Goal: Download file/media

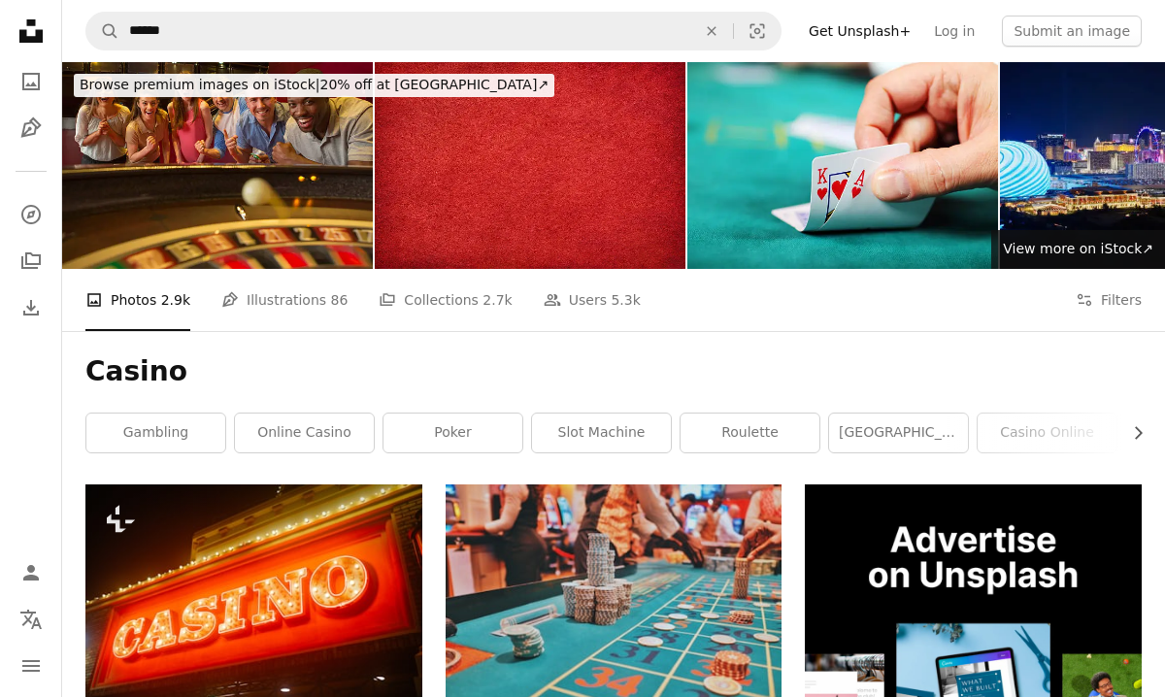
scroll to position [76920, 0]
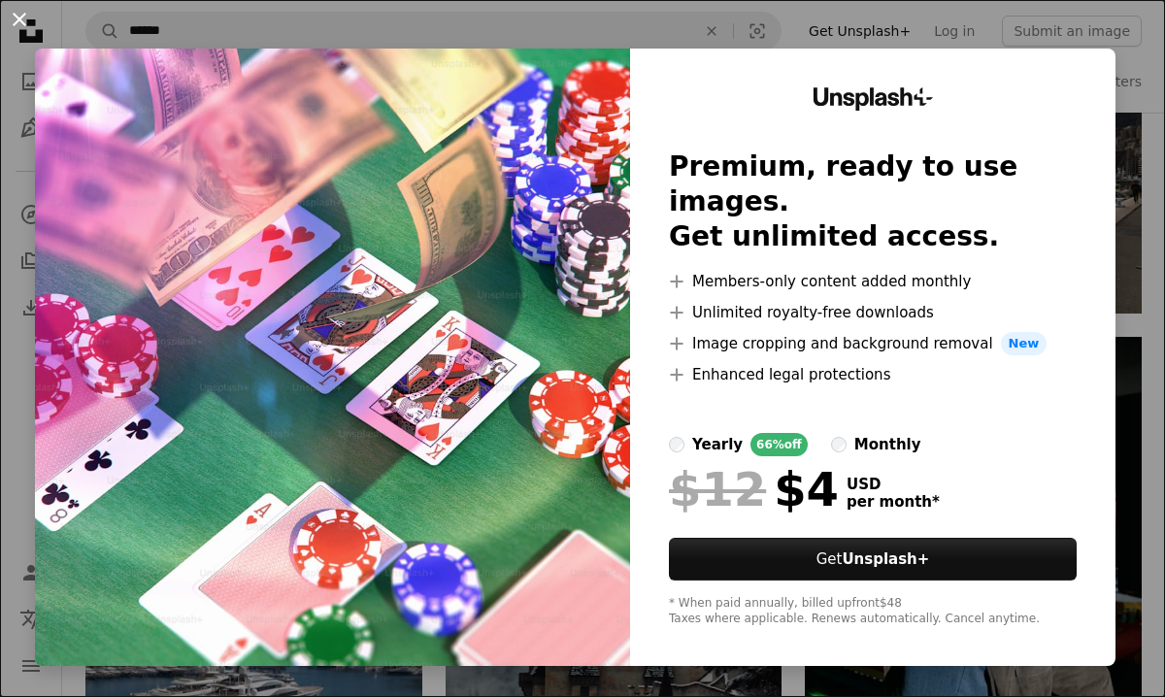
click at [18, 17] on button "An X shape" at bounding box center [19, 19] width 23 height 23
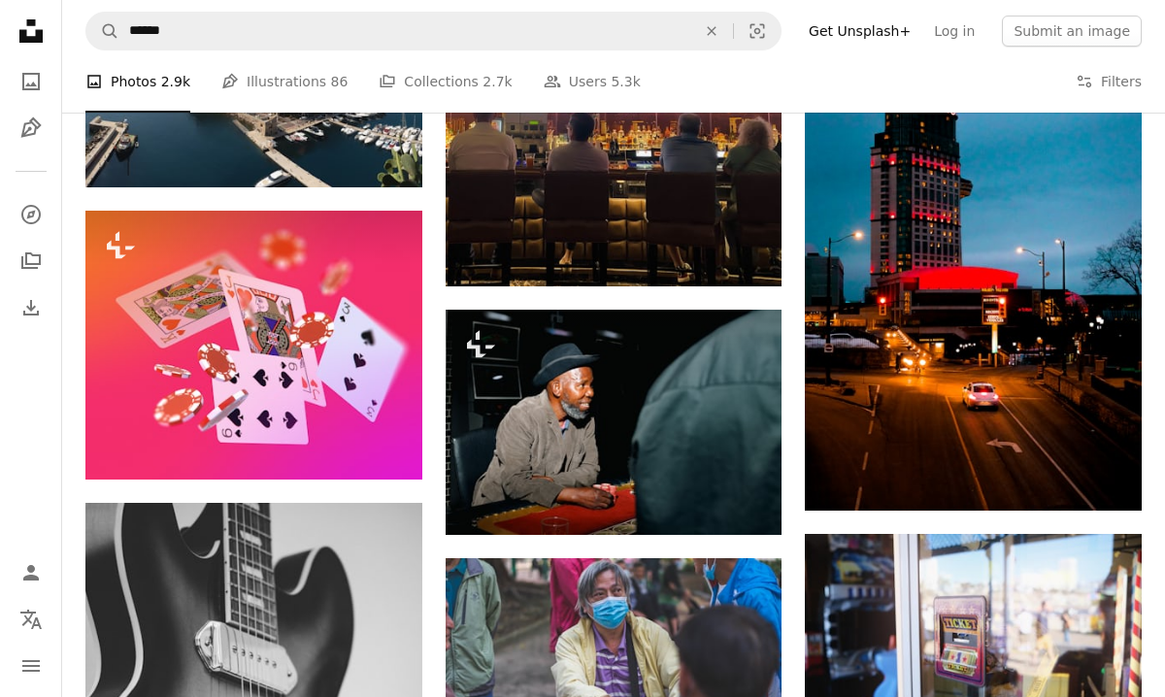
scroll to position [77790, 0]
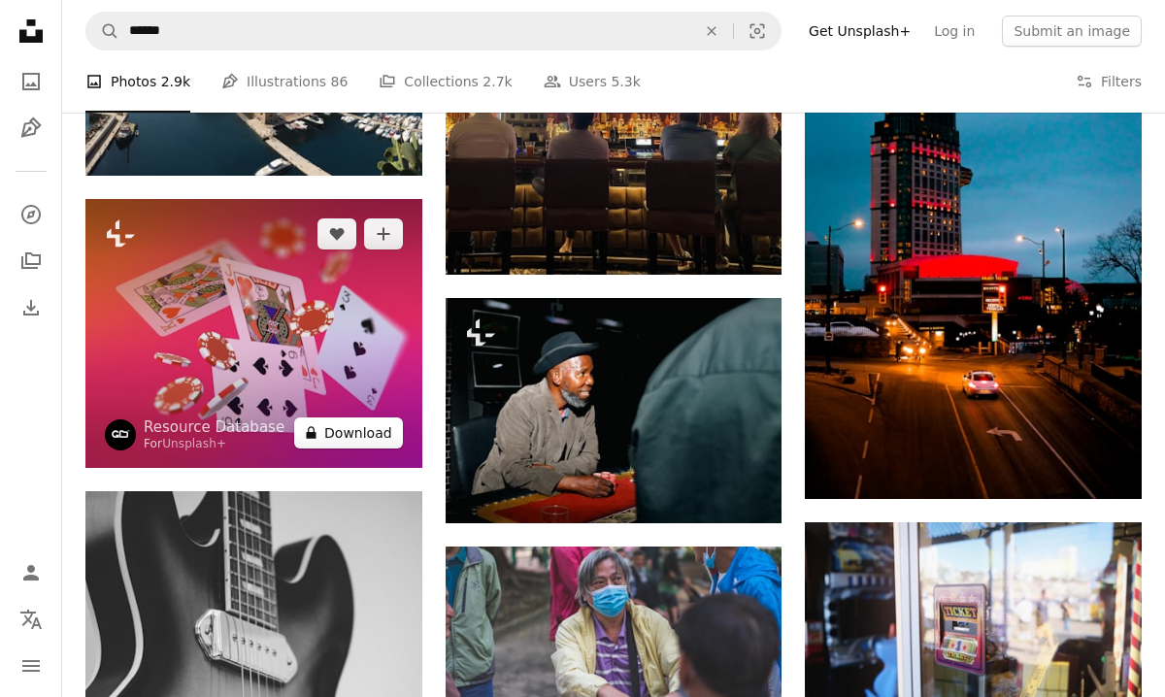
click at [358, 418] on button "A lock Download" at bounding box center [348, 433] width 109 height 31
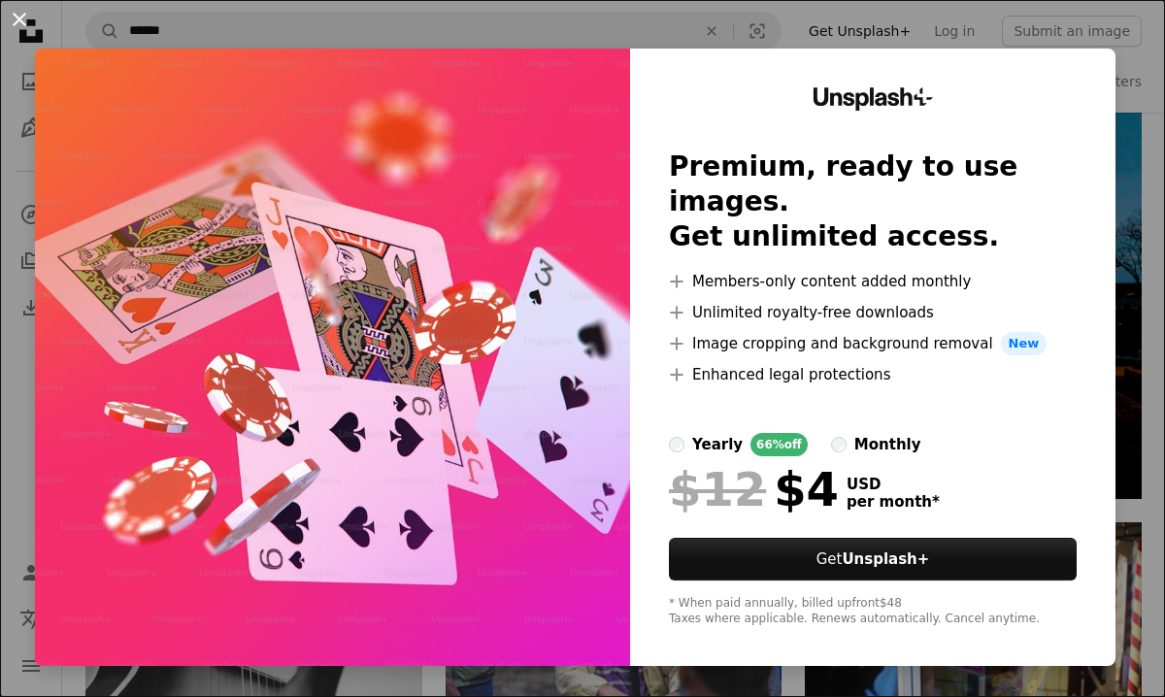
click at [17, 17] on button "An X shape" at bounding box center [19, 19] width 23 height 23
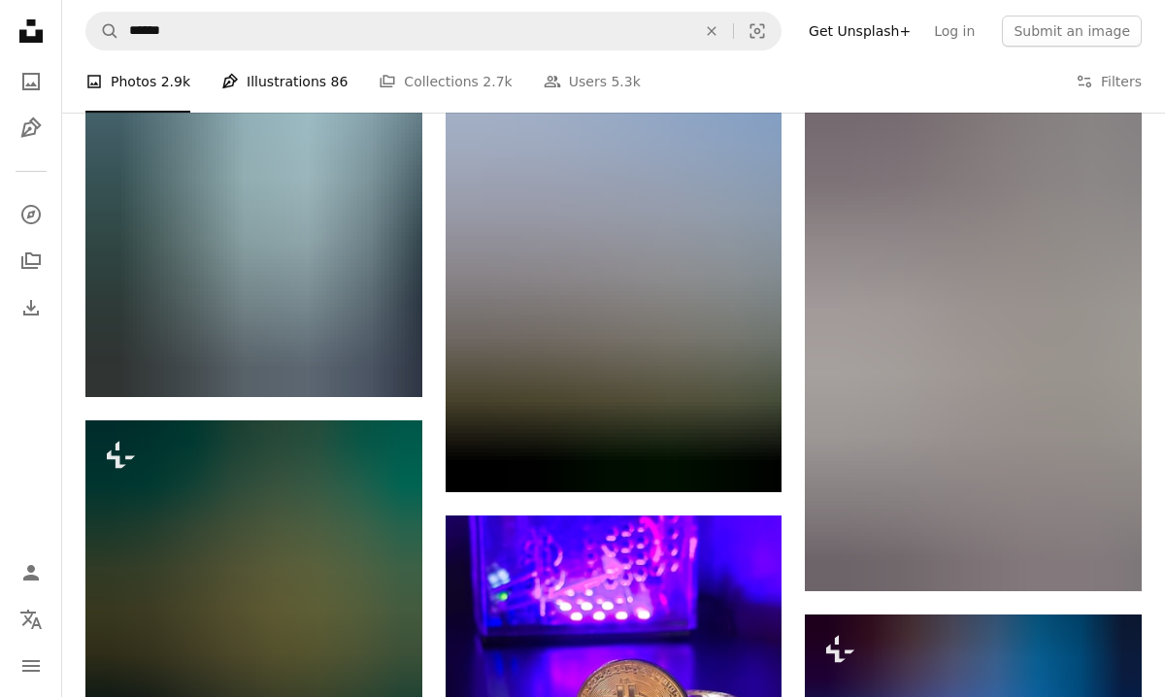
scroll to position [84068, 0]
